Goal: Find specific page/section: Find specific page/section

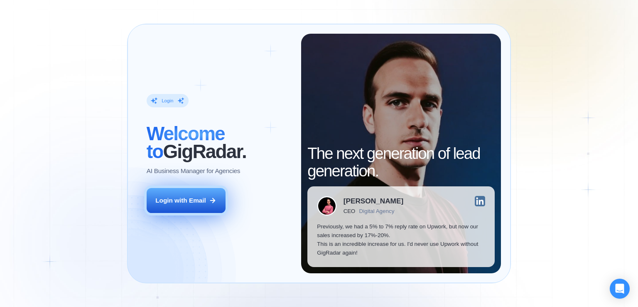
click at [197, 194] on button "Login with Email" at bounding box center [186, 200] width 79 height 25
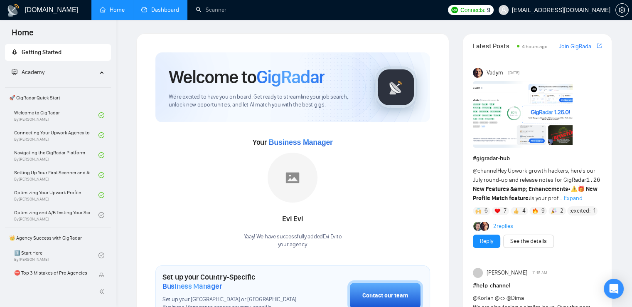
click at [167, 9] on link "Dashboard" at bounding box center [160, 9] width 38 height 7
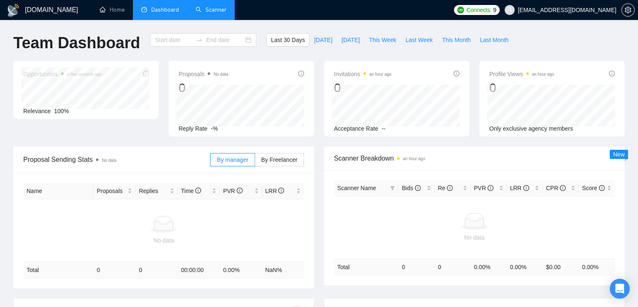
type input "2025-07-22"
type input "2025-08-21"
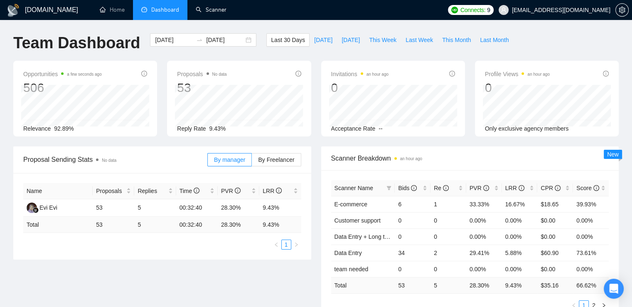
drag, startPoint x: 206, startPoint y: 11, endPoint x: 266, endPoint y: 0, distance: 60.4
click at [206, 11] on link "Scanner" at bounding box center [211, 9] width 31 height 7
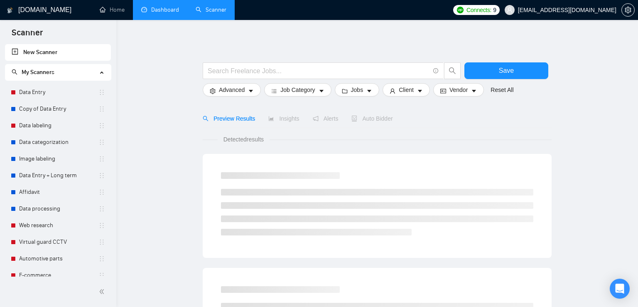
click at [492, 10] on span "Connects:" at bounding box center [479, 9] width 25 height 9
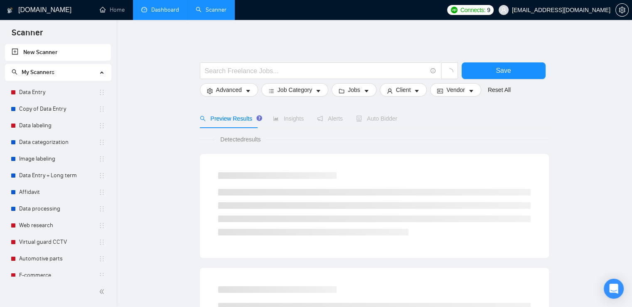
click at [408, 16] on ul "Home Dashboard Scanner" at bounding box center [264, 10] width 356 height 20
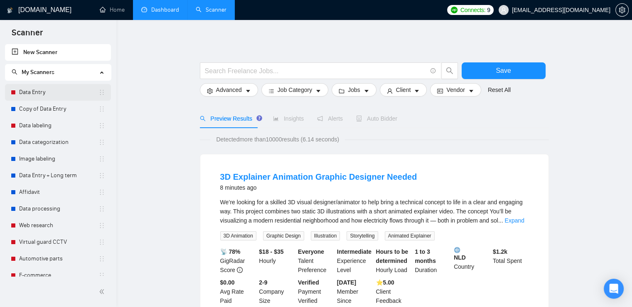
click at [41, 94] on link "Data Entry" at bounding box center [58, 92] width 79 height 17
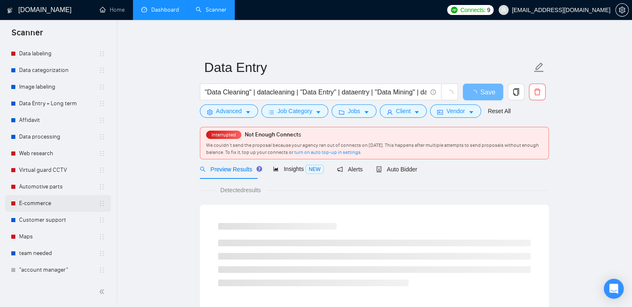
scroll to position [74, 0]
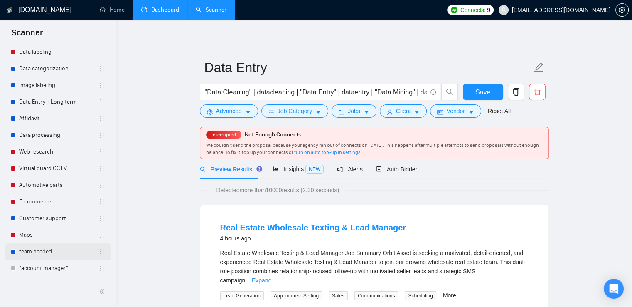
click at [48, 254] on link "team needed" at bounding box center [58, 251] width 79 height 17
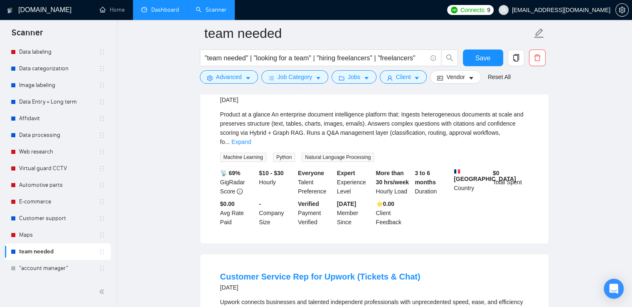
scroll to position [332, 0]
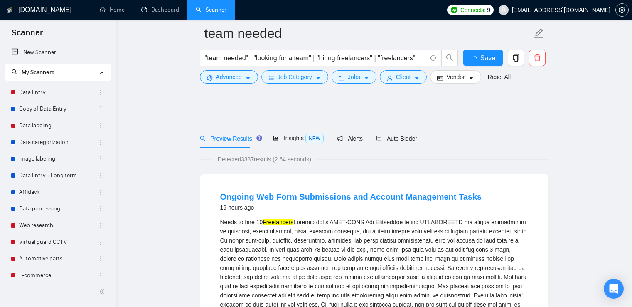
scroll to position [332, 0]
